Goal: Information Seeking & Learning: Learn about a topic

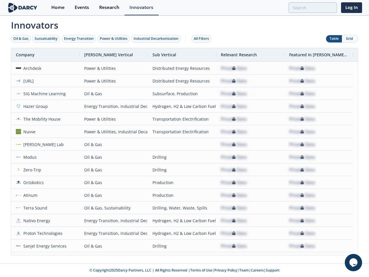
click at [21, 39] on div "Oil & Gas" at bounding box center [20, 38] width 15 height 5
click at [46, 39] on div "Sustainability" at bounding box center [46, 38] width 23 height 5
click at [79, 39] on div "Energy Transition" at bounding box center [79, 38] width 30 height 5
click at [114, 39] on div "Power & Utilities" at bounding box center [114, 38] width 28 height 5
click at [157, 39] on div "Industrial Decarbonization" at bounding box center [156, 38] width 45 height 5
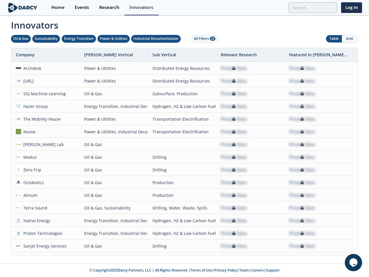
click at [203, 39] on div "All Filters 28" at bounding box center [205, 38] width 22 height 5
